Goal: Transaction & Acquisition: Purchase product/service

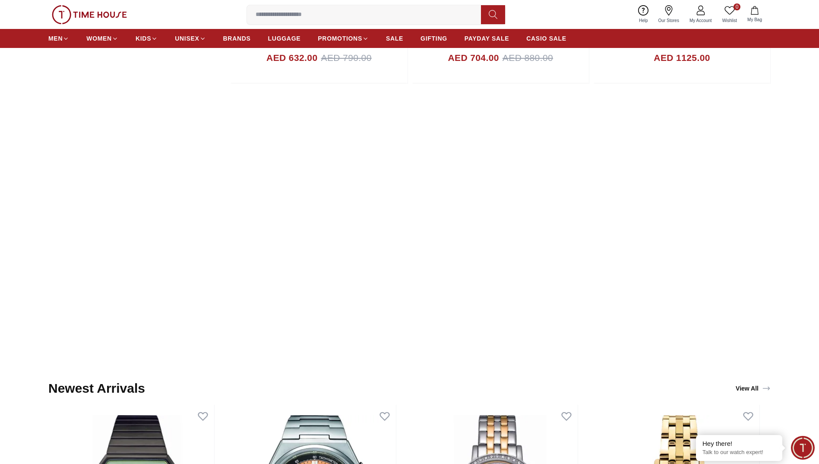
scroll to position [864, 0]
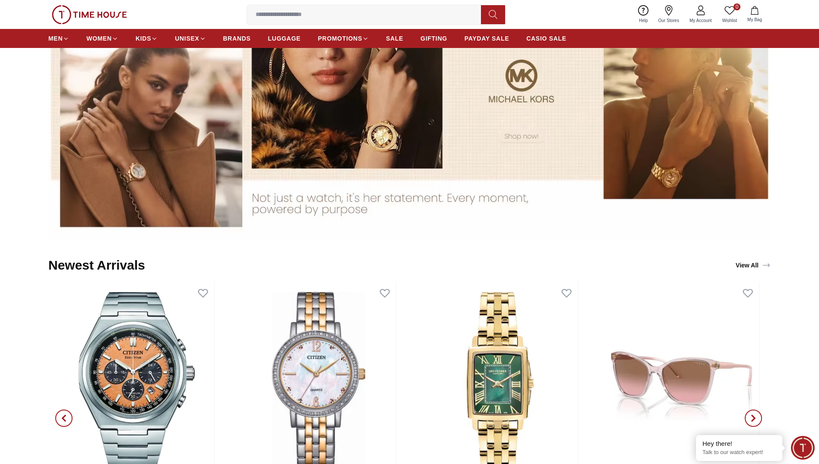
click at [437, 83] on img at bounding box center [409, 104] width 723 height 271
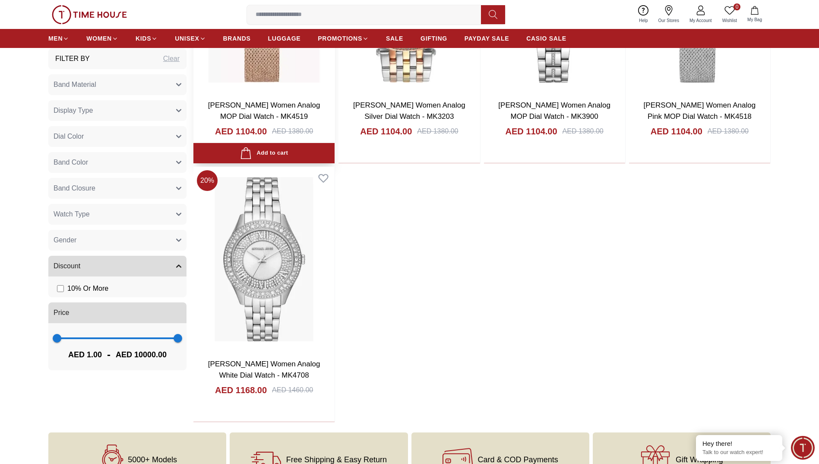
scroll to position [1166, 0]
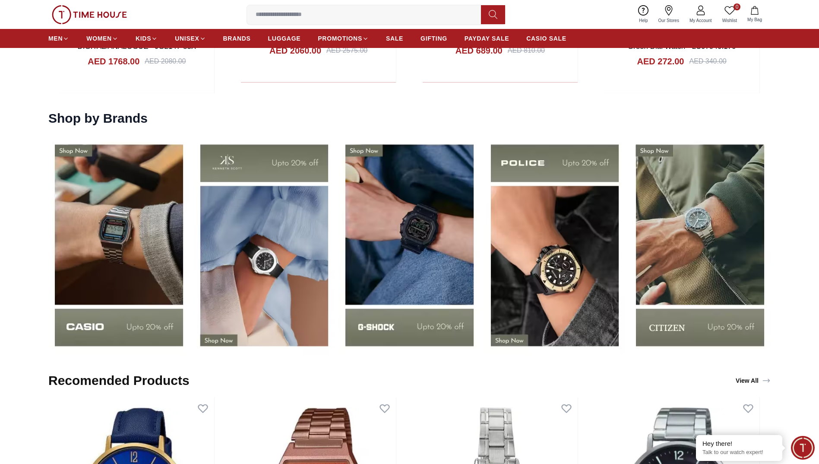
scroll to position [1382, 0]
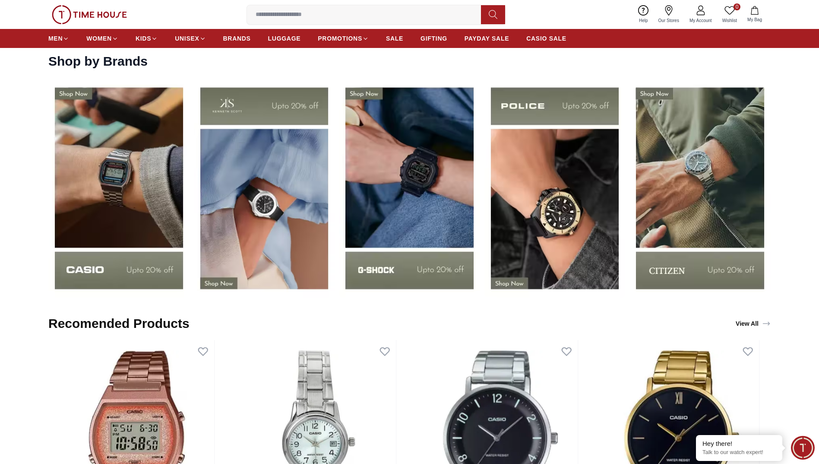
click at [420, 166] on img at bounding box center [409, 188] width 141 height 220
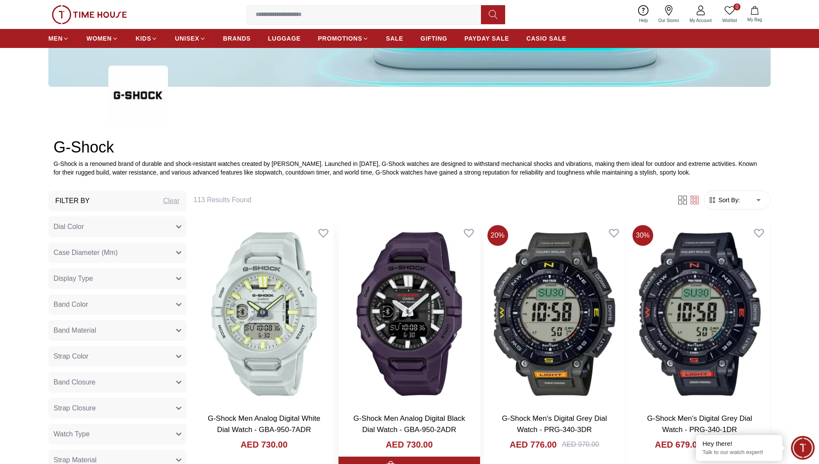
scroll to position [475, 0]
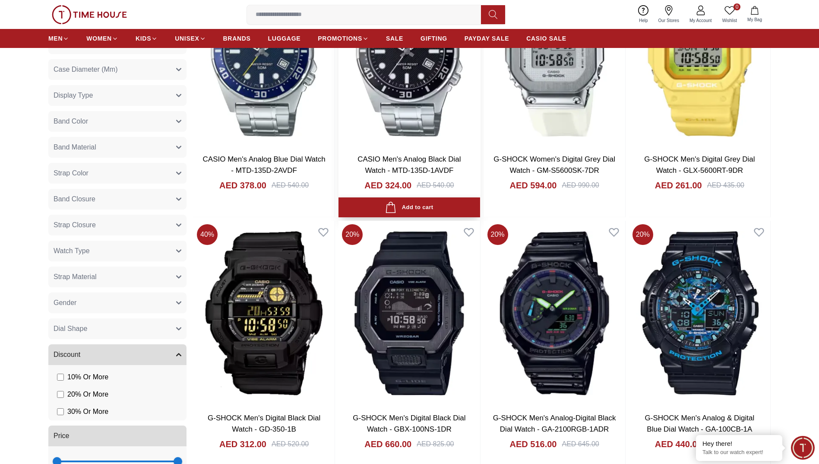
scroll to position [2850, 0]
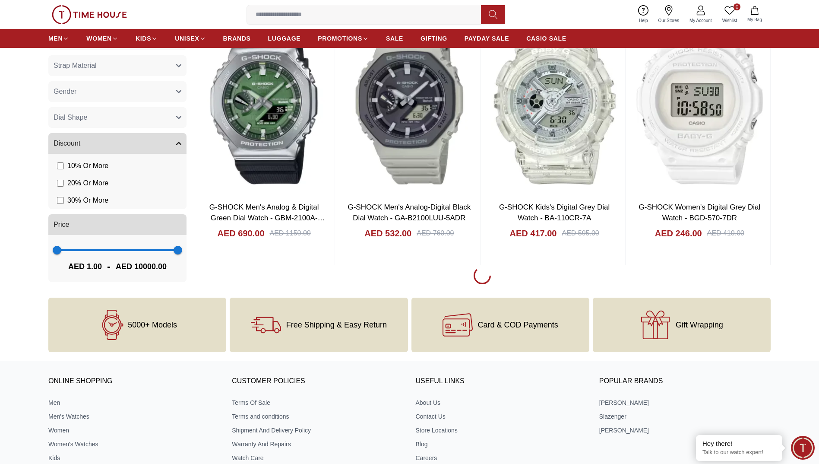
scroll to position [4189, 0]
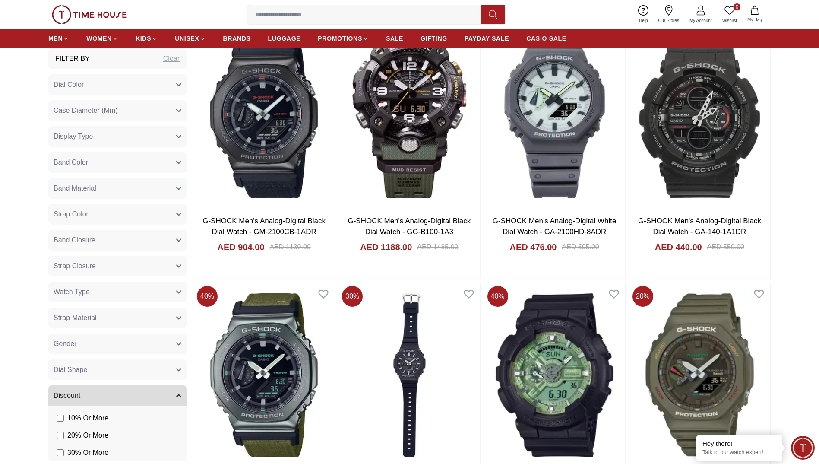
scroll to position [6003, 0]
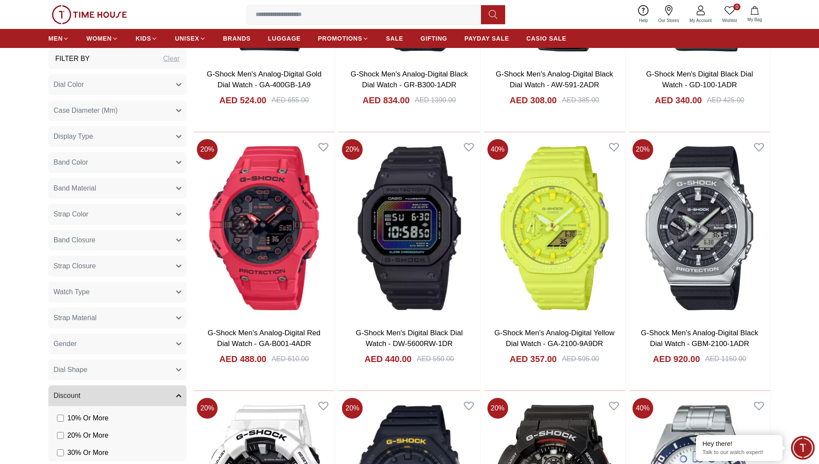
scroll to position [1793, 0]
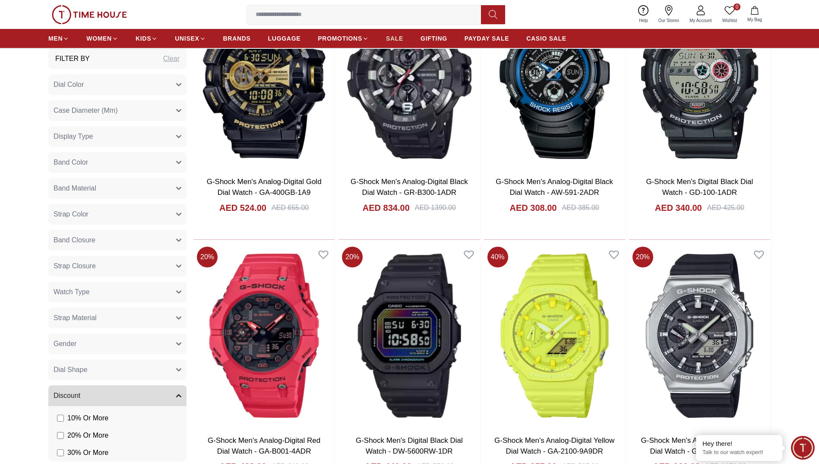
click at [392, 38] on span "SALE" at bounding box center [394, 38] width 17 height 9
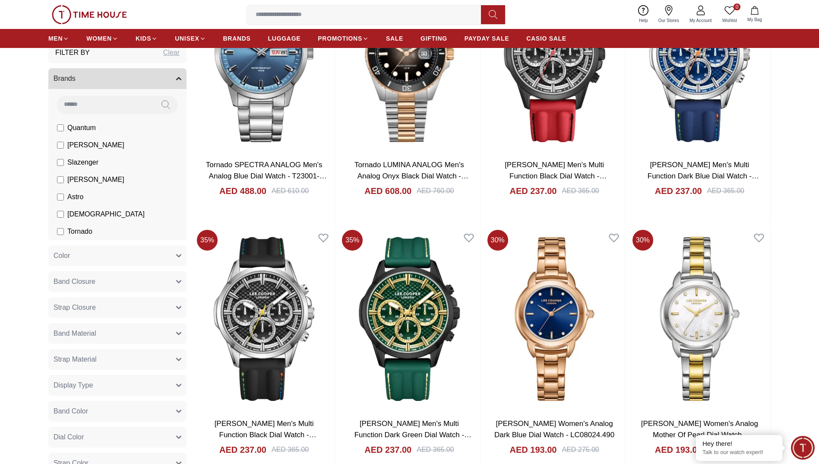
scroll to position [993, 0]
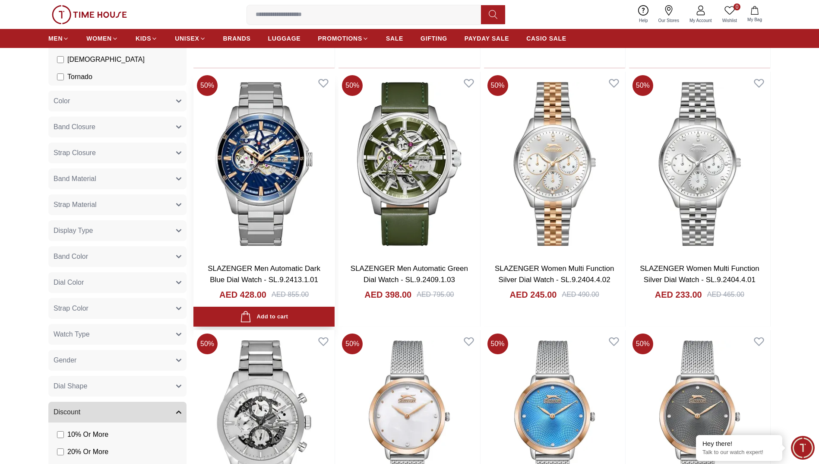
scroll to position [2462, 0]
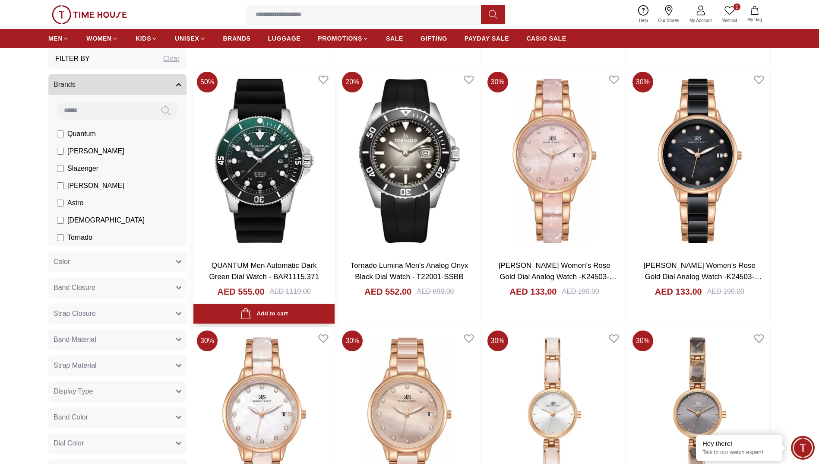
scroll to position [4794, 0]
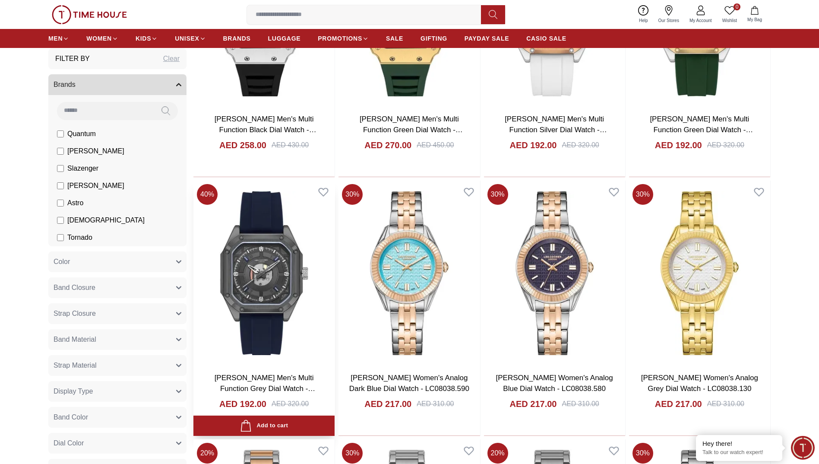
scroll to position [5917, 0]
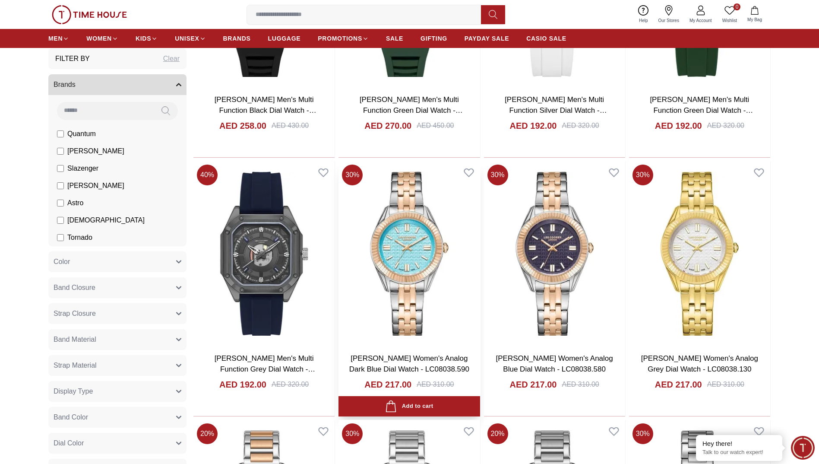
click at [464, 234] on img at bounding box center [409, 253] width 141 height 185
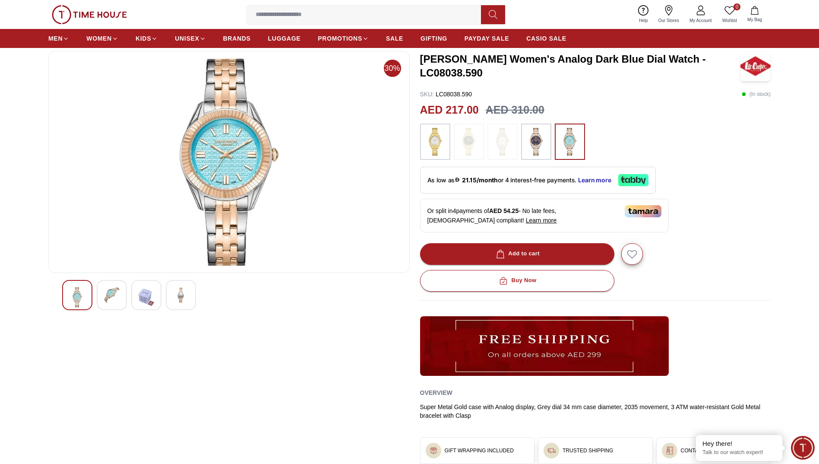
scroll to position [43, 0]
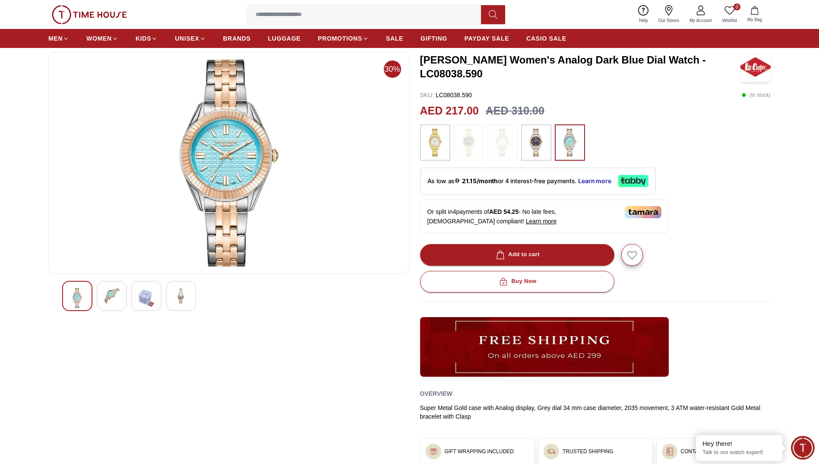
click at [104, 295] on div at bounding box center [112, 296] width 30 height 30
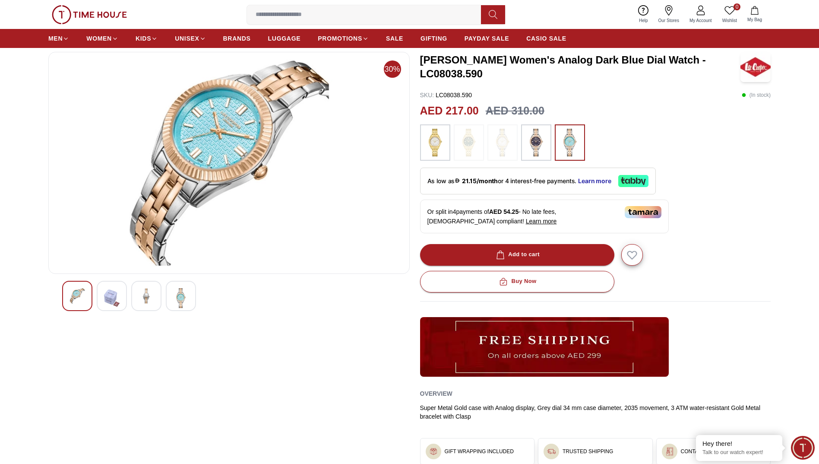
click at [178, 296] on img at bounding box center [181, 298] width 16 height 20
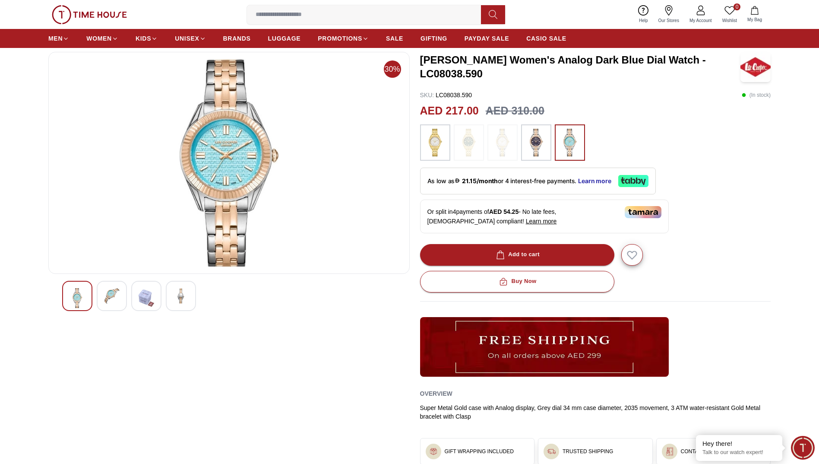
click at [437, 145] on img at bounding box center [436, 143] width 22 height 28
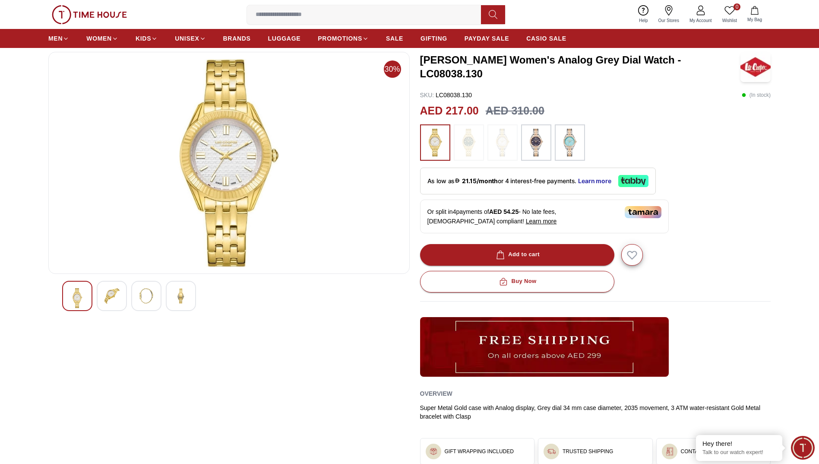
click at [542, 145] on img at bounding box center [537, 143] width 22 height 28
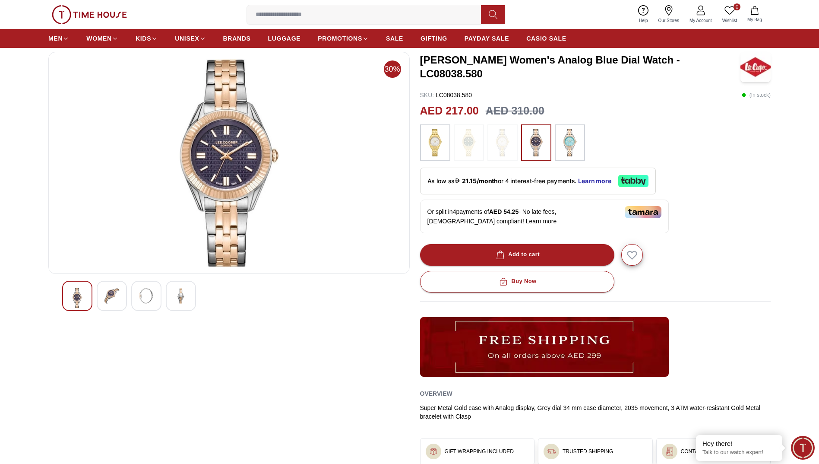
click at [115, 292] on img at bounding box center [112, 296] width 16 height 16
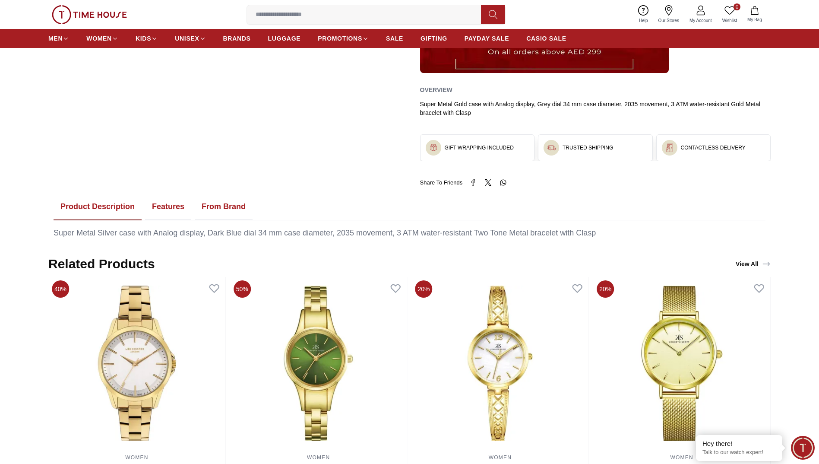
scroll to position [282, 0]
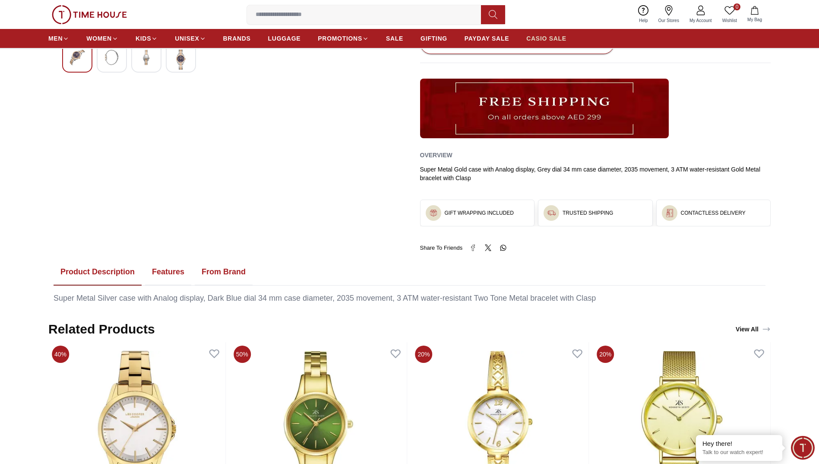
click at [544, 36] on span "CASIO SALE" at bounding box center [546, 38] width 40 height 9
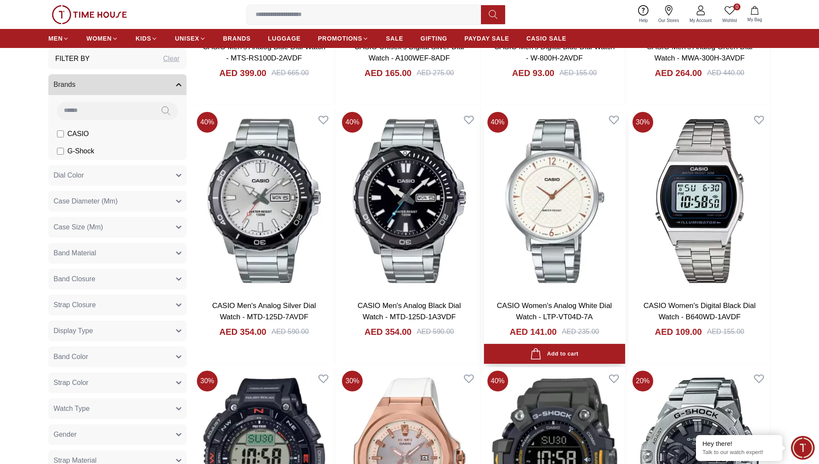
scroll to position [605, 0]
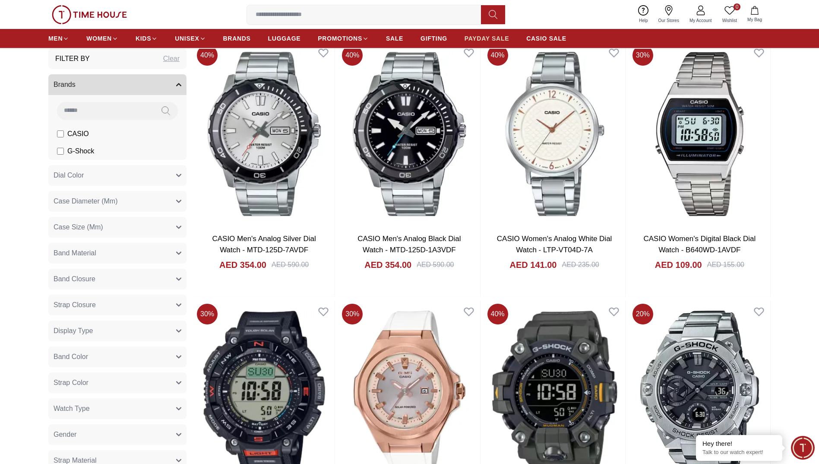
click at [482, 41] on span "PAYDAY SALE" at bounding box center [487, 38] width 44 height 9
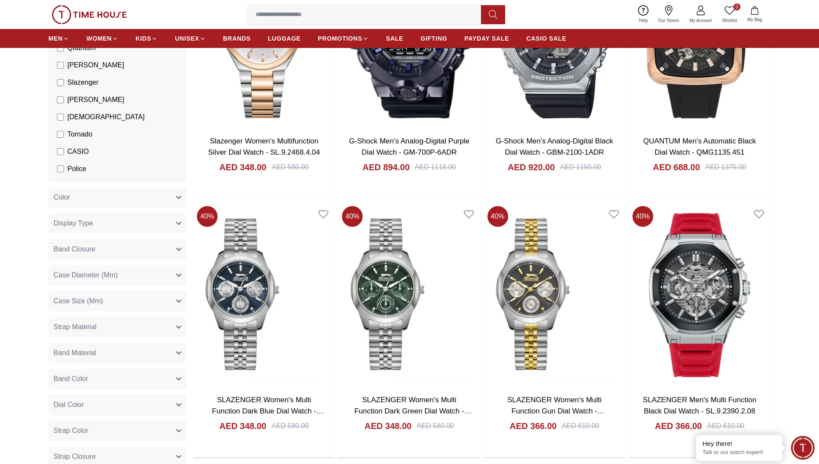
scroll to position [1080, 0]
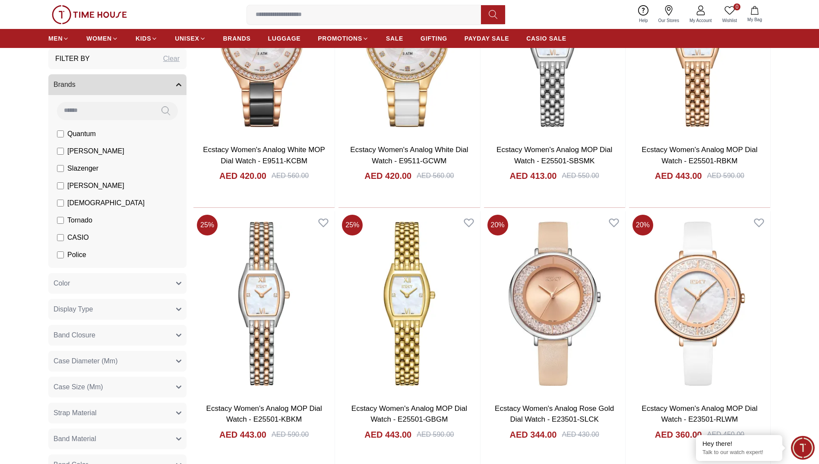
scroll to position [3421, 0]
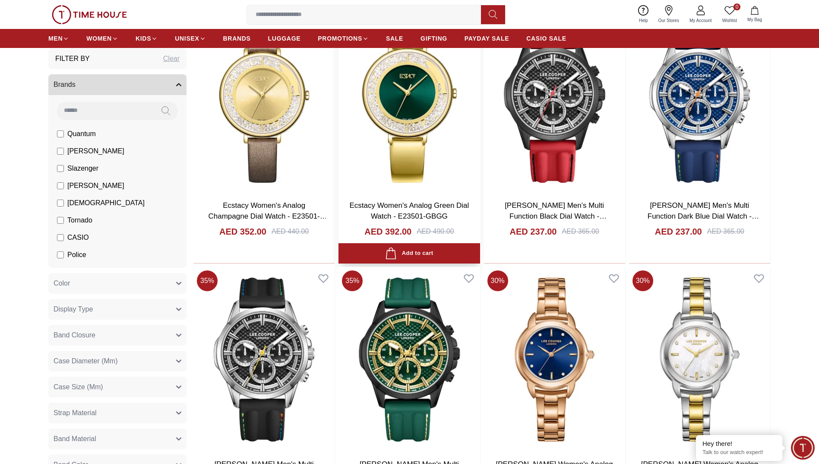
scroll to position [3637, 0]
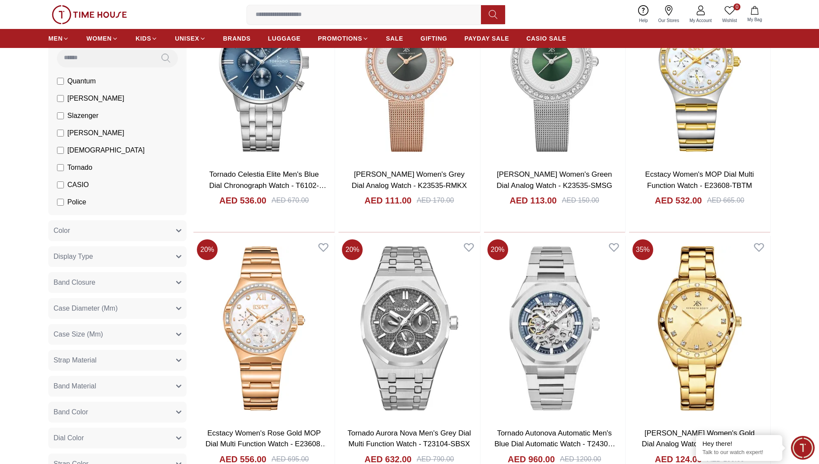
scroll to position [7567, 0]
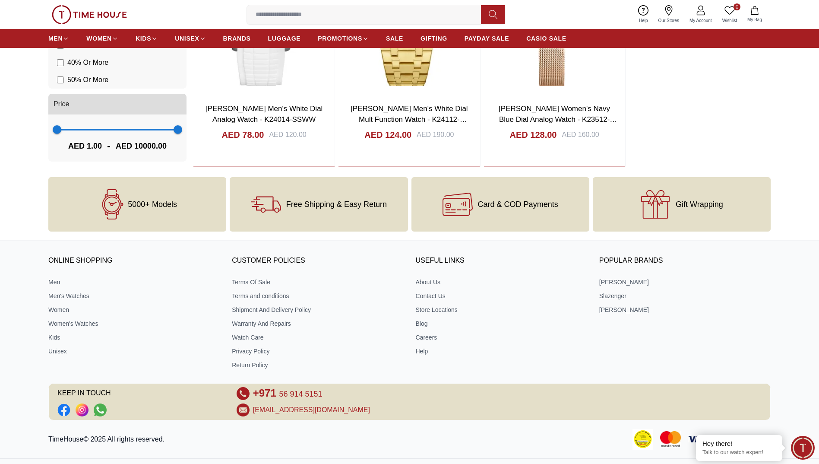
scroll to position [9831, 0]
